Goal: Task Accomplishment & Management: Manage account settings

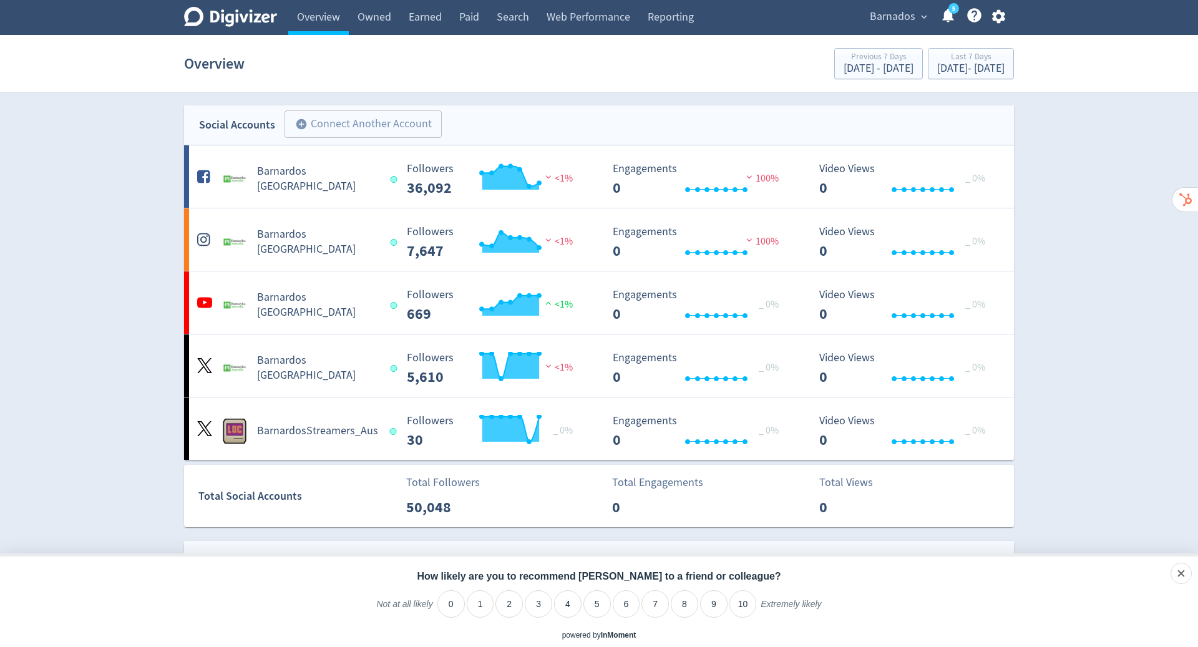
click at [997, 18] on icon "button" at bounding box center [998, 16] width 17 height 17
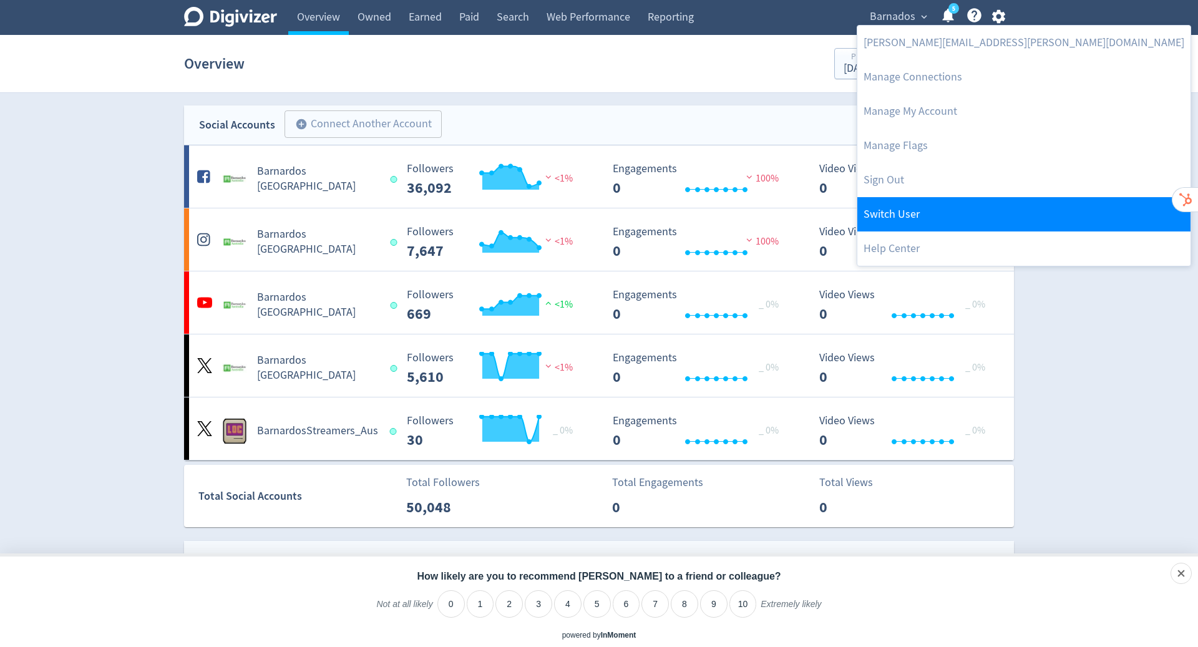
click at [947, 216] on link "Switch User" at bounding box center [1024, 214] width 333 height 34
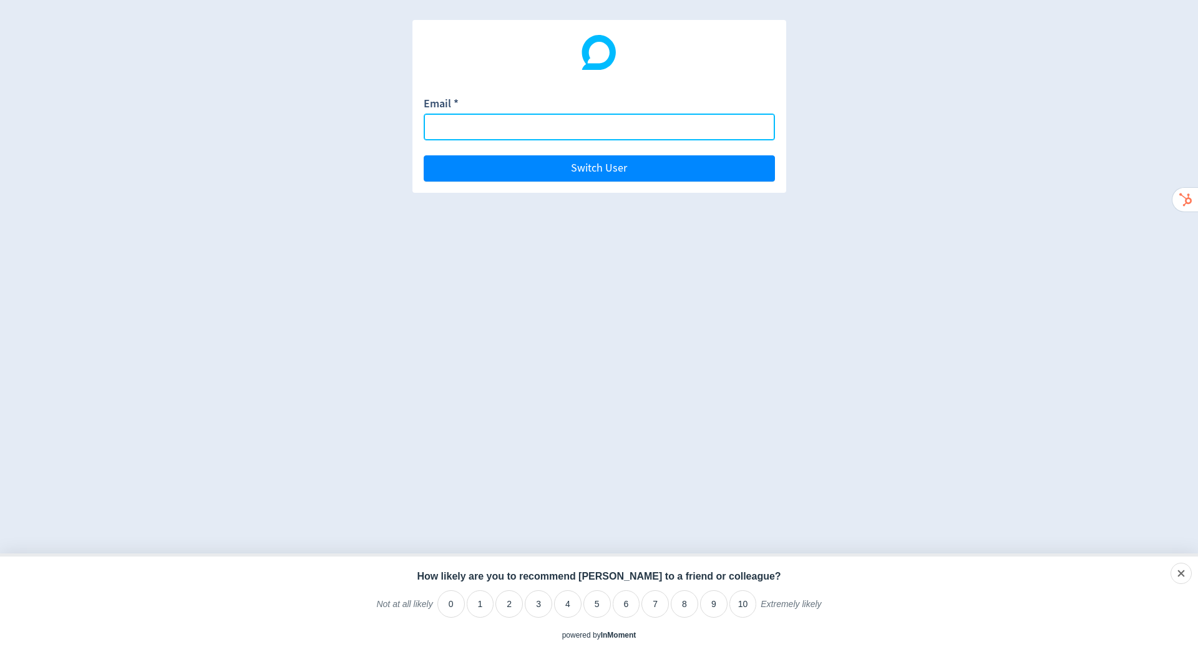
click at [536, 125] on input "Email *" at bounding box center [599, 127] width 351 height 27
paste input "[EMAIL_ADDRESS][DOMAIN_NAME]"
type input "[EMAIL_ADDRESS][DOMAIN_NAME]"
click at [424, 155] on button "Switch User" at bounding box center [599, 168] width 351 height 26
